Goal: Task Accomplishment & Management: Complete application form

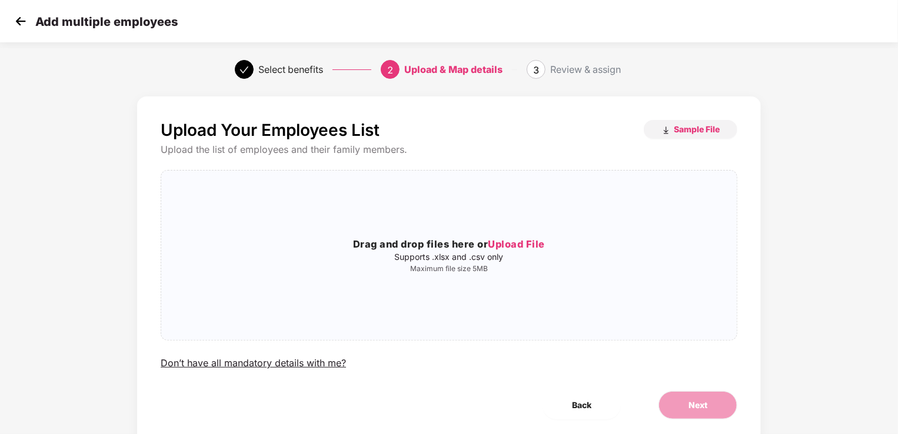
click at [515, 243] on span "Upload File" at bounding box center [516, 244] width 57 height 12
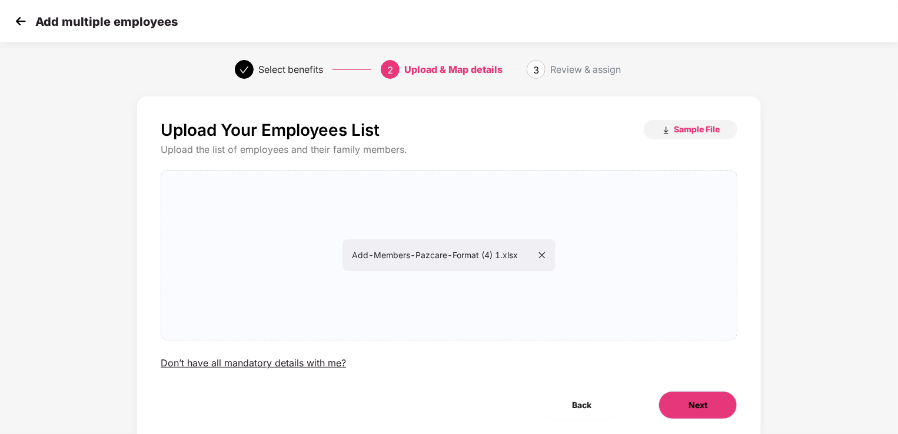
click at [687, 409] on button "Next" at bounding box center [697, 405] width 79 height 28
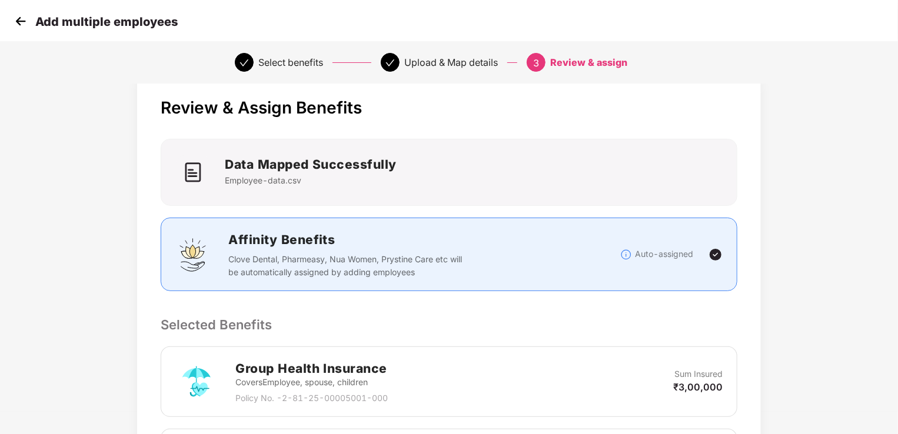
scroll to position [24, 0]
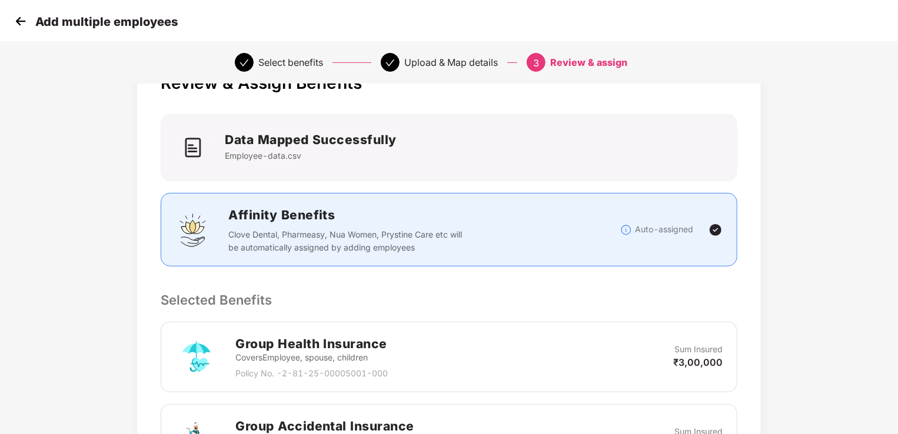
click at [768, 351] on div "Review & Assign Benefits Data Mapped Successfully Employee-data.csv Affinity Be…" at bounding box center [449, 425] width 748 height 762
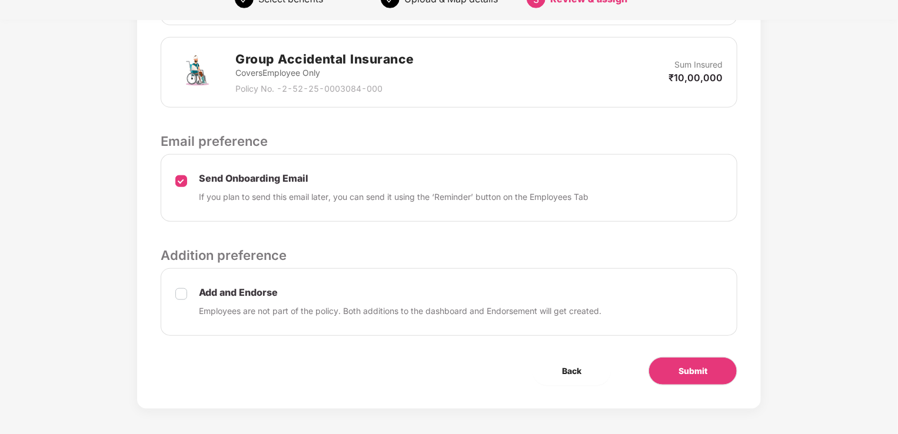
scroll to position [417, 0]
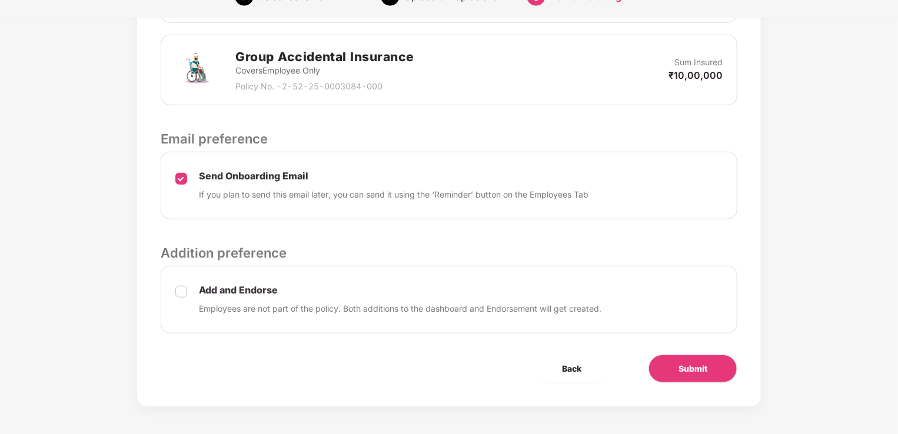
click at [188, 291] on div "Add and Endorse Employees are not part of the policy. Both additions to the das…" at bounding box center [449, 300] width 577 height 68
click at [695, 364] on span "Submit" at bounding box center [692, 368] width 29 height 13
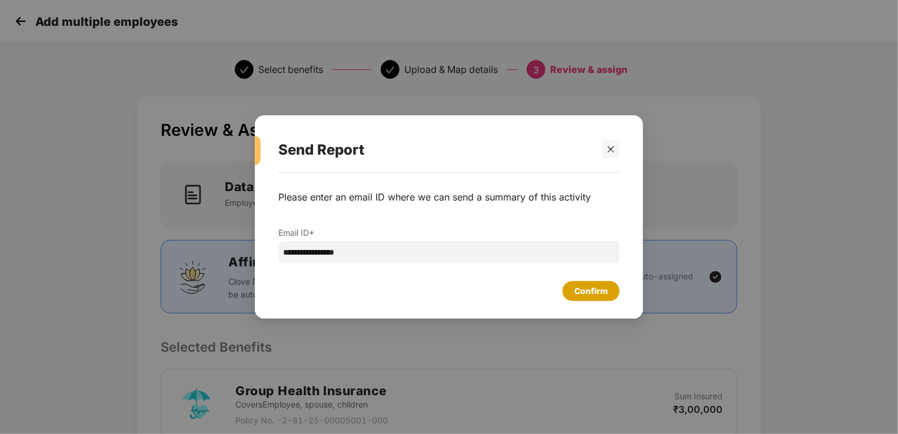
click at [581, 291] on div "Confirm" at bounding box center [591, 291] width 34 height 13
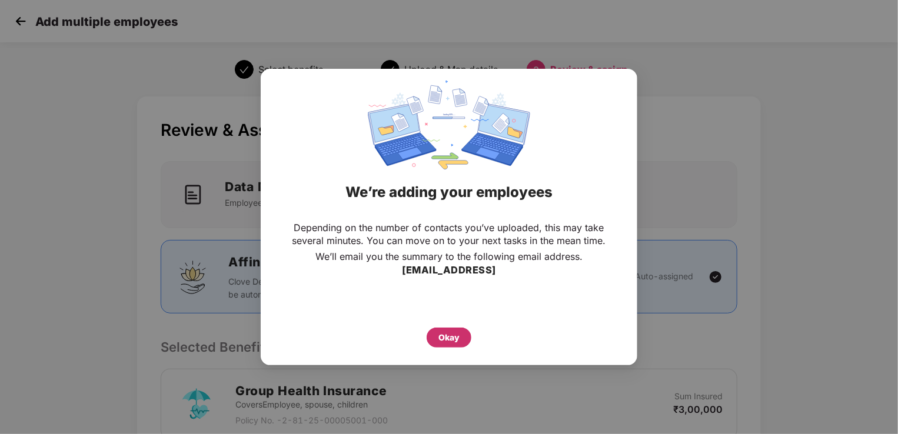
click at [461, 330] on div "Okay" at bounding box center [449, 338] width 45 height 20
